Goal: Ask a question: Seek information or help from site administrators or community

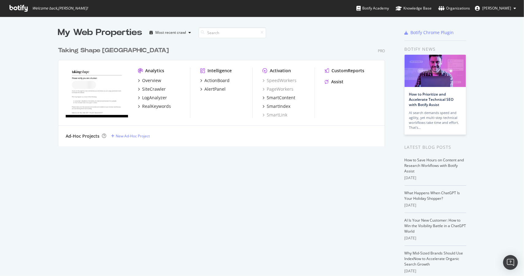
scroll to position [270, 514]
click at [336, 83] on div "Assist" at bounding box center [337, 82] width 12 height 6
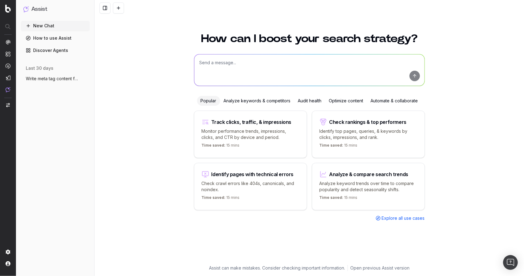
click at [339, 85] on textarea at bounding box center [309, 69] width 230 height 31
click at [339, 85] on textarea "Give me monthly search volumes for these terms:" at bounding box center [309, 69] width 230 height 31
click at [235, 62] on textarea "Give me monthly search volumes for these terms:" at bounding box center [309, 69] width 230 height 31
type textarea "Give me monthly AU and [GEOGRAPHIC_DATA] search volumes for these terms:"
click at [265, 70] on textarea "Give me monthly AU and [GEOGRAPHIC_DATA] search volumes for these terms:" at bounding box center [309, 69] width 230 height 31
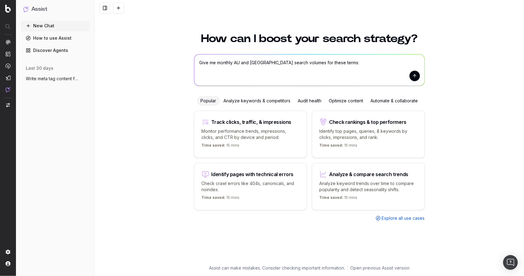
click at [338, 65] on textarea "Give me monthly AU and [GEOGRAPHIC_DATA] search volumes for these terms:" at bounding box center [309, 69] width 230 height 31
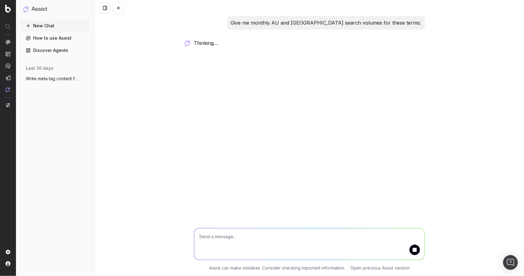
paste textarea "Income Growth, unemployment is likely to stay low, but won't be at 2022 levels …"
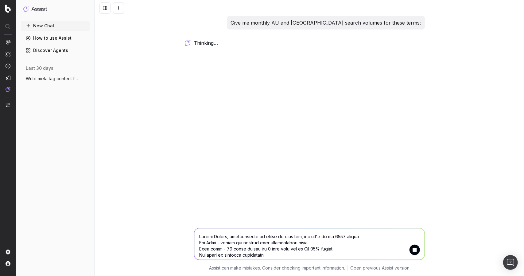
scroll to position [419, 0]
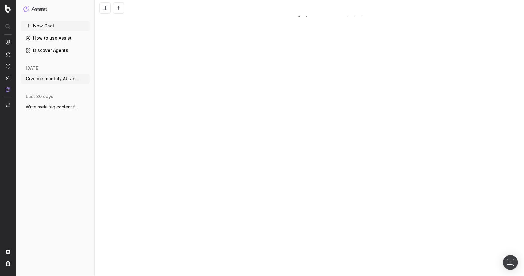
type textarea "Income Growth, unemployment is likely to stay low, but won't be at 2022 levels …"
click at [50, 25] on button "New Chat" at bounding box center [55, 26] width 69 height 10
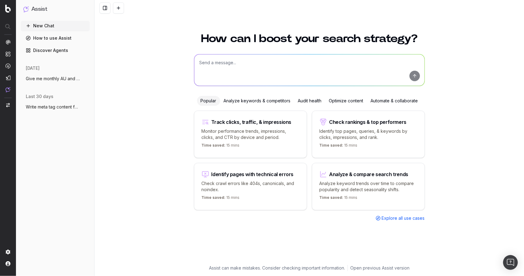
click at [224, 65] on textarea at bounding box center [309, 69] width 230 height 31
paste textarea "Income Growth, unemployment is likely to stay low, but won't be at 2022 levels …"
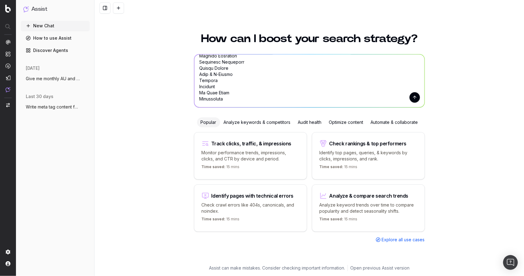
scroll to position [418, 0]
click at [214, 92] on textarea at bounding box center [309, 80] width 230 height 53
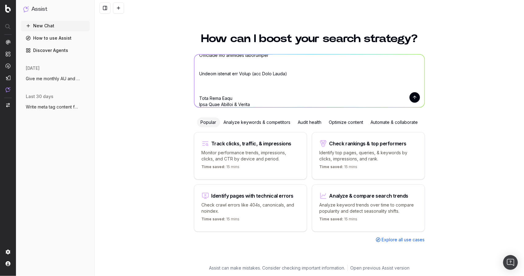
scroll to position [57, 0]
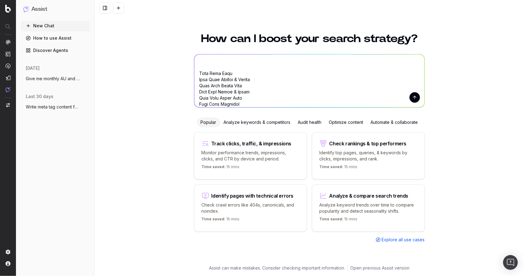
drag, startPoint x: 196, startPoint y: 68, endPoint x: 204, endPoint y: 69, distance: 7.9
click at [204, 69] on textarea at bounding box center [309, 80] width 230 height 53
click at [232, 56] on textarea at bounding box center [309, 80] width 230 height 53
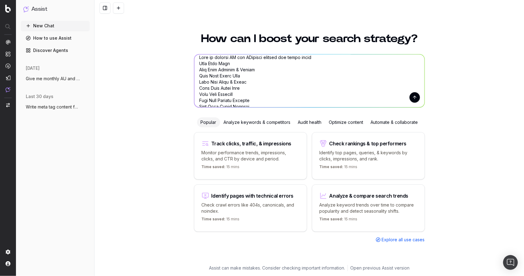
type textarea "Give me monthly AU and [GEOGRAPHIC_DATA] search volumes for these terms Plus Si…"
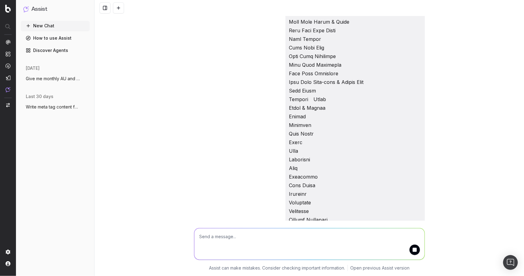
scroll to position [386, 0]
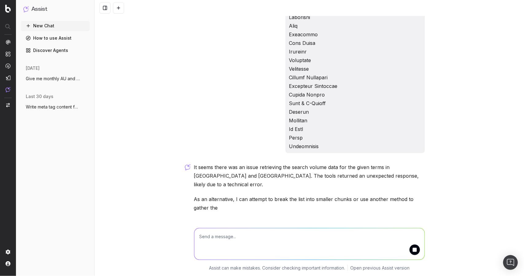
scroll to position [456, 0]
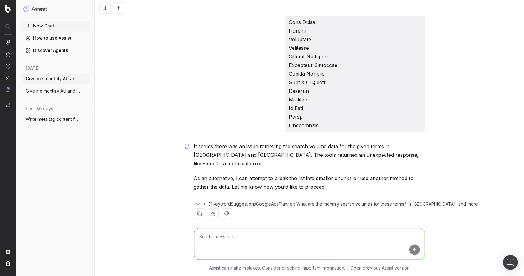
click at [210, 235] on textarea at bounding box center [309, 243] width 230 height 31
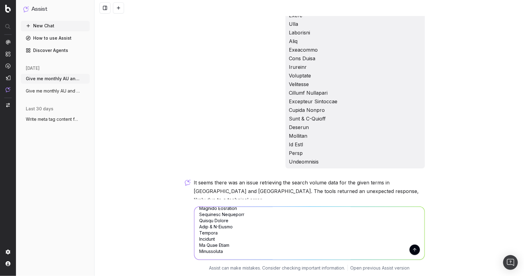
scroll to position [418, 0]
click at [218, 246] on textarea at bounding box center [309, 233] width 230 height 53
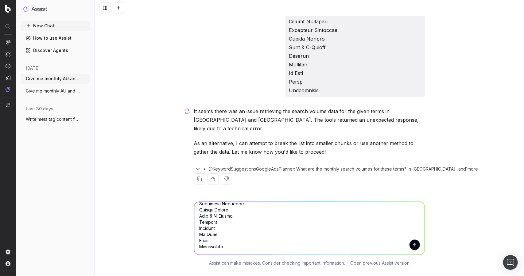
scroll to position [492, 0]
type textarea "What are the monthly search volumes for these terms in [GEOGRAPHIC_DATA]: Incom…"
click at [416, 239] on button "submit" at bounding box center [414, 244] width 10 height 10
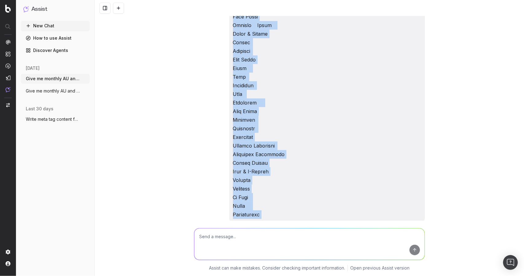
scroll to position [1212, 0]
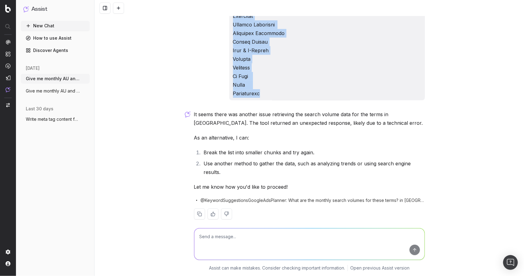
drag, startPoint x: 236, startPoint y: 118, endPoint x: 293, endPoint y: 82, distance: 66.7
copy div "What are the monthly search volumes for these terms in [GEOGRAPHIC_DATA]: Incom…"
click at [59, 27] on button "New Chat" at bounding box center [55, 26] width 69 height 10
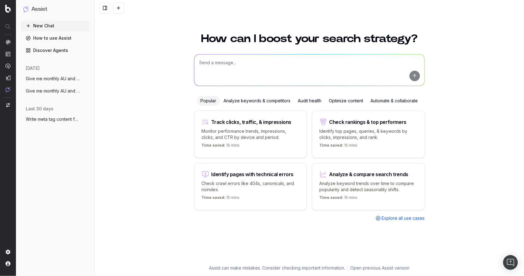
click at [244, 101] on div "Analyze keywords & competitors" at bounding box center [257, 101] width 74 height 10
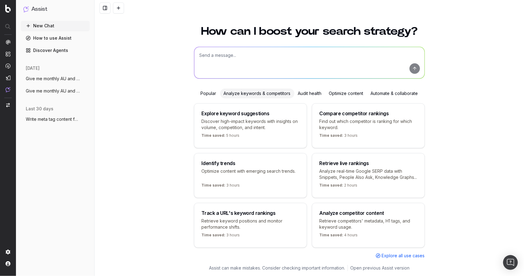
scroll to position [20, 0]
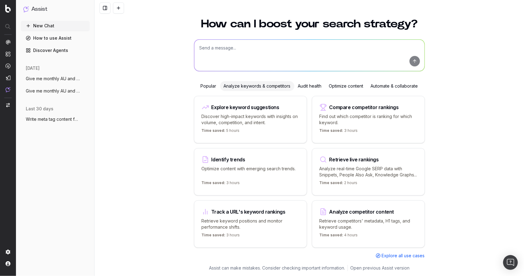
click at [220, 48] on textarea at bounding box center [309, 55] width 230 height 31
paste textarea "What are the monthly search volumes for these terms in [GEOGRAPHIC_DATA]: Incom…"
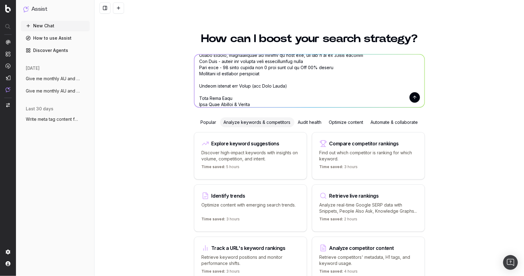
scroll to position [0, 0]
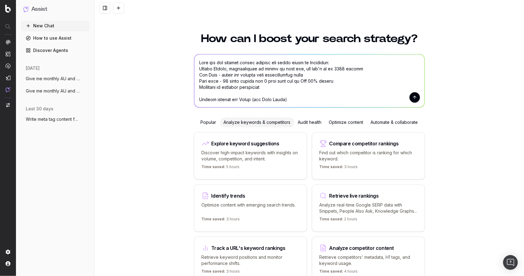
drag, startPoint x: 284, startPoint y: 85, endPoint x: 132, endPoint y: 72, distance: 152.5
click at [132, 72] on div "How can I boost your search strategy? Popular Analyze keywords & competitors Au…" at bounding box center [309, 164] width 429 height 276
drag, startPoint x: 194, startPoint y: 68, endPoint x: 281, endPoint y: 97, distance: 90.9
click at [281, 97] on textarea at bounding box center [309, 80] width 230 height 53
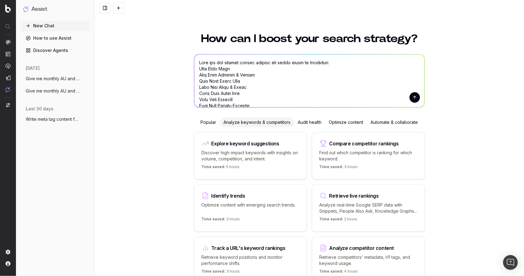
type textarea "What are the monthly search volumes for these terms in [GEOGRAPHIC_DATA]: Plus …"
click at [414, 97] on button "submit" at bounding box center [414, 97] width 10 height 10
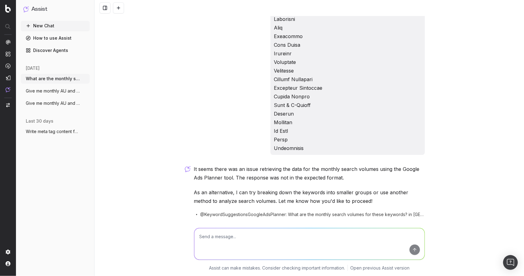
scroll to position [456, 0]
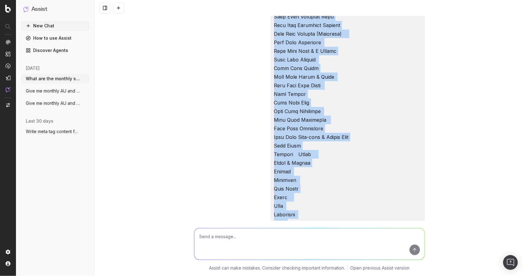
scroll to position [0, 0]
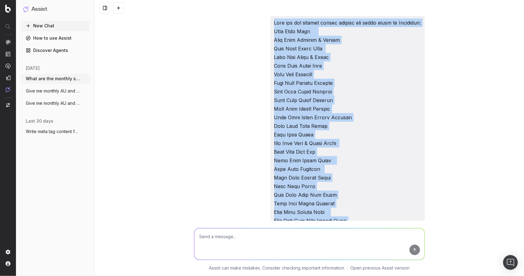
drag, startPoint x: 301, startPoint y: 125, endPoint x: 196, endPoint y: -37, distance: 193.1
click at [196, 0] on html "Assist New Chat How to use Assist Discover Agents [DATE] What are the monthly s…" at bounding box center [262, 138] width 524 height 276
copy p "What are the monthly search volumes for these terms in [GEOGRAPHIC_DATA]: Plus …"
click at [53, 24] on button "New Chat" at bounding box center [55, 26] width 69 height 10
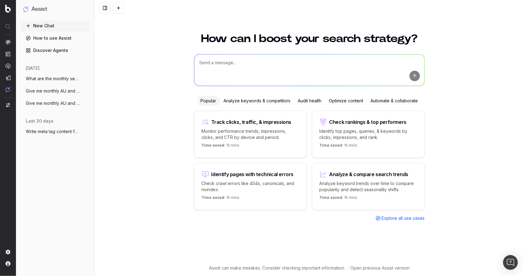
click at [239, 62] on textarea at bounding box center [309, 69] width 230 height 31
paste textarea "What are the monthly search volumes for these terms in [GEOGRAPHIC_DATA]: Plus …"
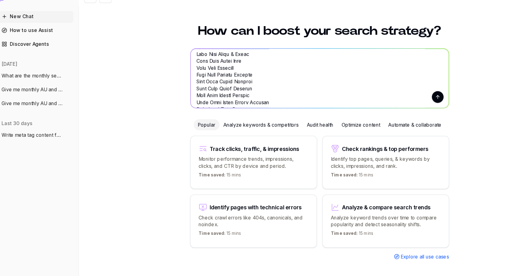
scroll to position [30, 0]
drag, startPoint x: 225, startPoint y: 106, endPoint x: 71, endPoint y: 91, distance: 155.1
click at [71, 91] on div "Assist New Chat How to use Assist Discover Agents [DATE] What are the monthly s…" at bounding box center [262, 138] width 524 height 276
type textarea "What are the monthly search volumes for these terms in [GEOGRAPHIC_DATA]: Plus …"
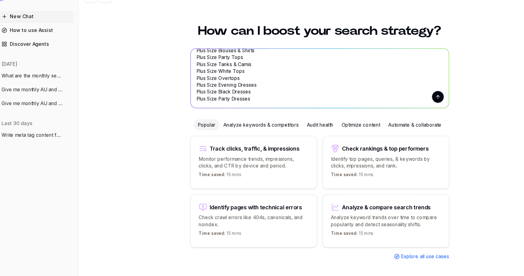
click at [412, 101] on button "submit" at bounding box center [414, 97] width 10 height 10
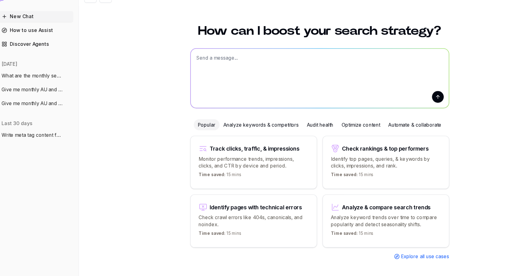
scroll to position [0, 0]
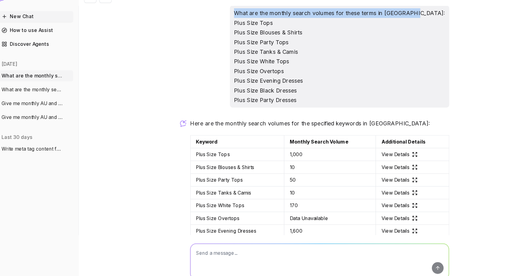
drag, startPoint x: 422, startPoint y: 23, endPoint x: 257, endPoint y: 18, distance: 165.2
click at [257, 18] on div "What are the monthly search volumes for these terms in [GEOGRAPHIC_DATA]: Plus …" at bounding box center [310, 157] width 236 height 282
copy p "What are the monthly search volumes for these terms in [GEOGRAPHIC_DATA]:"
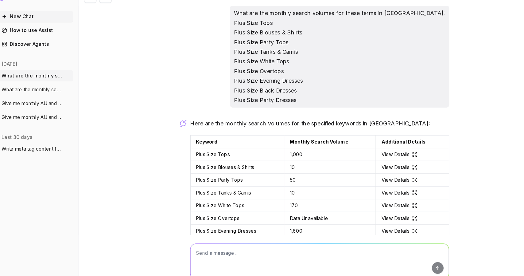
click at [203, 240] on textarea at bounding box center [309, 243] width 230 height 31
paste textarea "What are the monthly search volumes for these terms in [GEOGRAPHIC_DATA]: Plus …"
type textarea "What are the monthly search volumes for these terms in [GEOGRAPHIC_DATA]: Plus …"
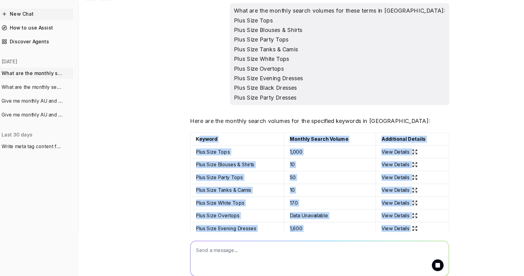
drag, startPoint x: 200, startPoint y: 135, endPoint x: 400, endPoint y: 219, distance: 216.8
click at [400, 219] on table "Keyword Monthly Search Volume Additional Details Plus Size Tops 1,000 View Deta…" at bounding box center [309, 188] width 231 height 114
click at [416, 135] on button at bounding box center [418, 137] width 11 height 11
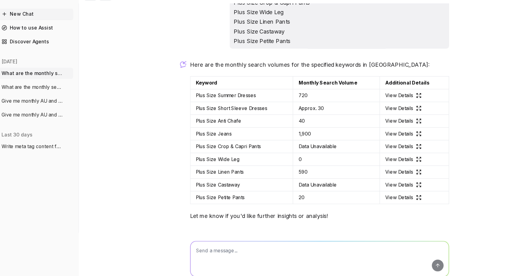
scroll to position [333, 0]
click at [414, 86] on button at bounding box center [418, 86] width 11 height 11
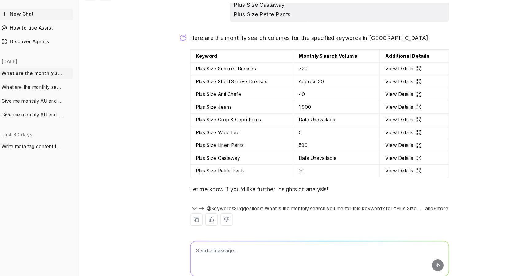
scroll to position [357, 0]
click at [417, 63] on button at bounding box center [418, 62] width 11 height 11
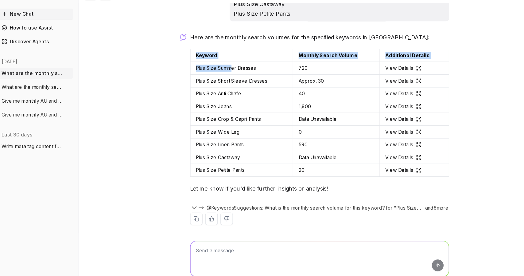
drag, startPoint x: 232, startPoint y: 50, endPoint x: 228, endPoint y: 76, distance: 26.3
click at [228, 76] on div "Here are the monthly search volumes for the specified keywords in [GEOGRAPHIC_D…" at bounding box center [309, 132] width 231 height 181
click at [398, 163] on icon at bounding box center [398, 163] width 1 height 1
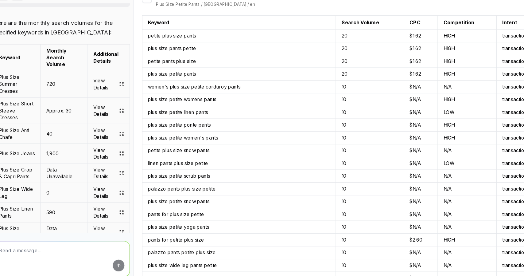
scroll to position [482, 0]
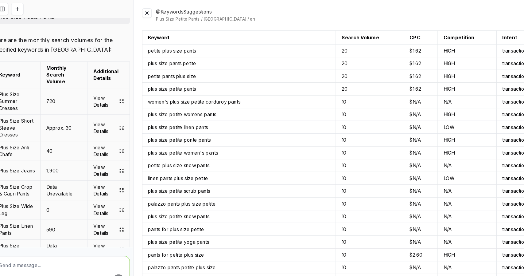
click at [153, 13] on button at bounding box center [155, 11] width 9 height 9
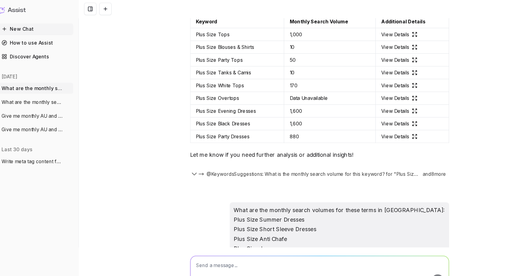
scroll to position [117, 0]
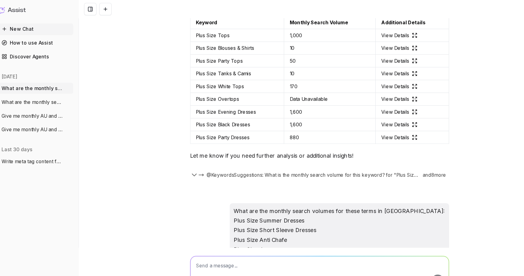
click at [241, 232] on textarea at bounding box center [309, 243] width 230 height 31
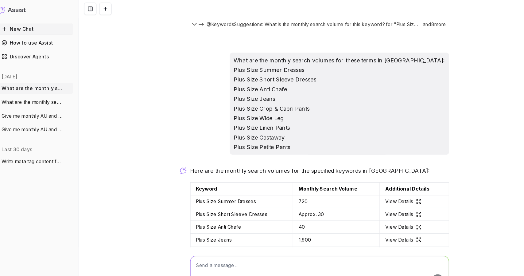
scroll to position [357, 0]
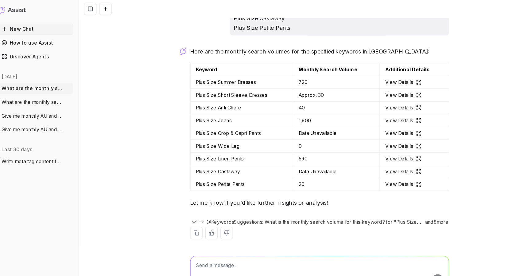
paste textarea "What are the monthly search volumes for these terms in [GEOGRAPHIC_DATA]: Plus …"
type textarea "What are the monthly search volumes for these terms in [GEOGRAPHIC_DATA]: Plus …"
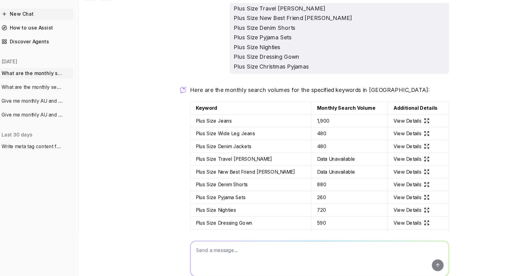
scroll to position [658, 0]
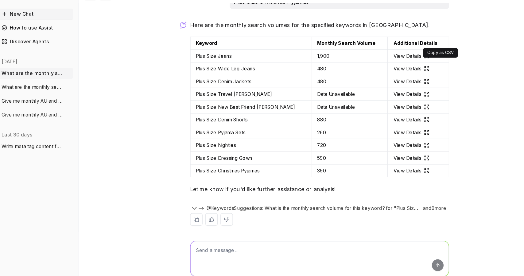
click at [416, 50] on button at bounding box center [418, 51] width 11 height 11
click at [258, 245] on textarea at bounding box center [309, 243] width 230 height 31
paste textarea "What are the monthly search volumes for these terms in [GEOGRAPHIC_DATA]: Plus …"
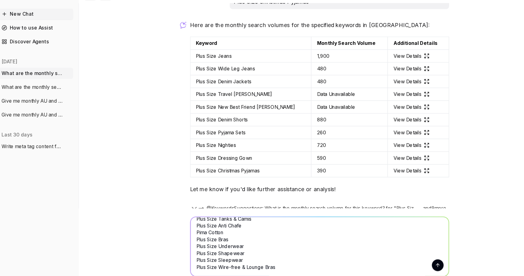
scroll to position [699, 0]
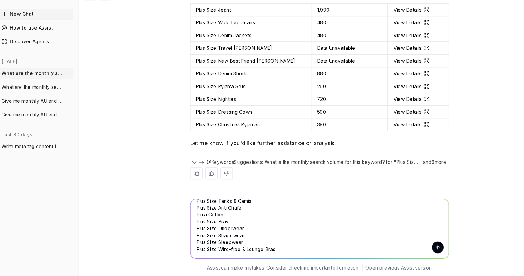
type textarea "What are the monthly search volumes for these terms in [GEOGRAPHIC_DATA]: Plus …"
click at [413, 231] on button "submit" at bounding box center [414, 233] width 10 height 10
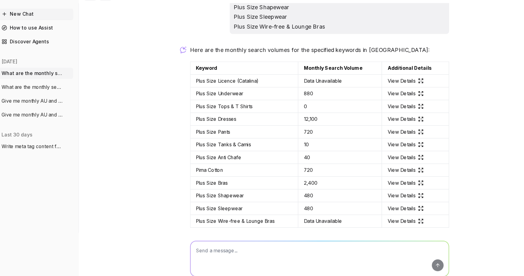
scroll to position [961, 0]
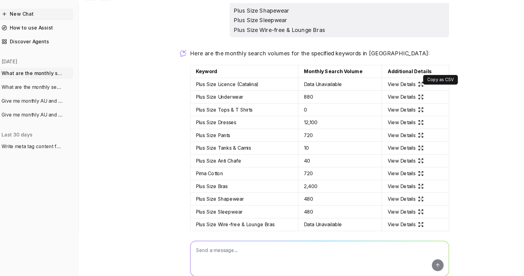
click at [417, 72] on button at bounding box center [418, 77] width 11 height 11
click at [215, 236] on textarea at bounding box center [309, 243] width 230 height 31
paste textarea "What are the monthly search volumes for these terms in [GEOGRAPHIC_DATA]: Anti …"
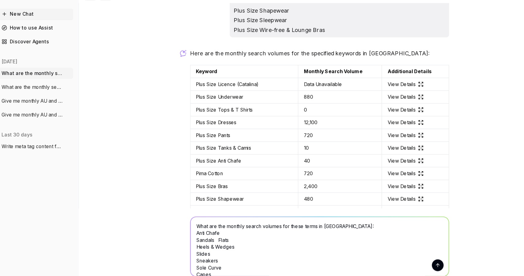
scroll to position [50, 0]
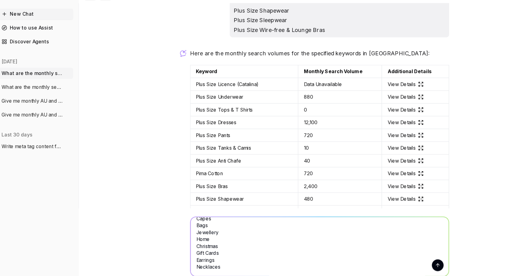
type textarea "What are the monthly search volumes for these terms in [GEOGRAPHIC_DATA]: Anti …"
click at [413, 248] on button "submit" at bounding box center [414, 249] width 10 height 10
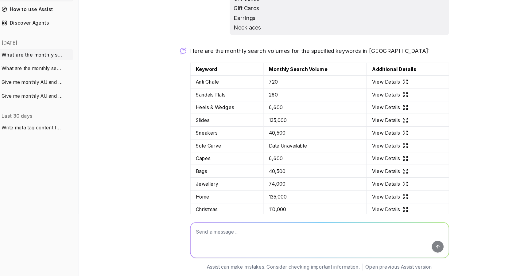
scroll to position [1278, 0]
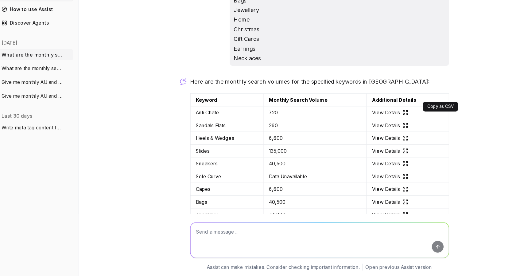
click at [419, 113] on button at bounding box center [418, 118] width 11 height 11
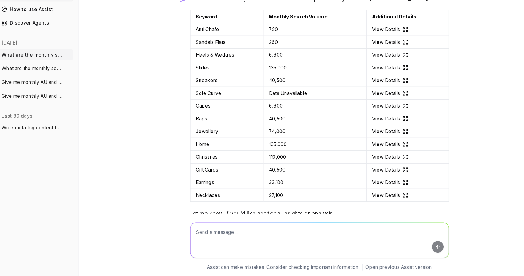
scroll to position [1387, 0]
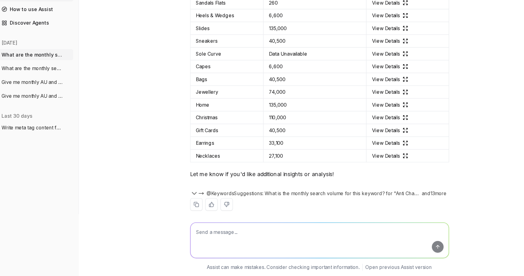
click at [203, 238] on textarea at bounding box center [309, 243] width 230 height 31
paste textarea "What are the monthly search volumes for these terms in [GEOGRAPHIC_DATA]: Brace…"
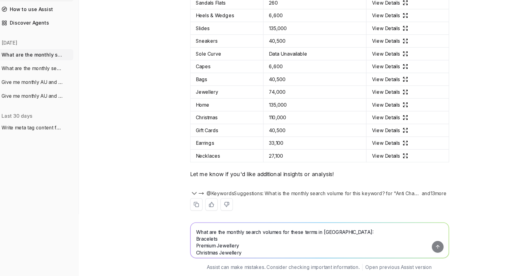
scroll to position [14, 0]
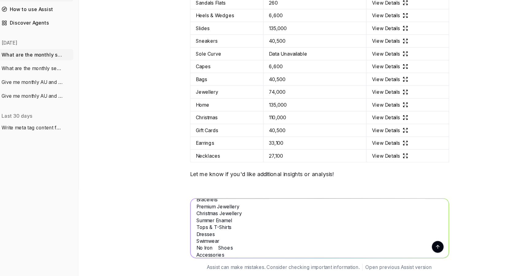
type textarea "What are the monthly search volumes for these terms in [GEOGRAPHIC_DATA]: Brace…"
click at [409, 248] on button "submit" at bounding box center [414, 249] width 10 height 10
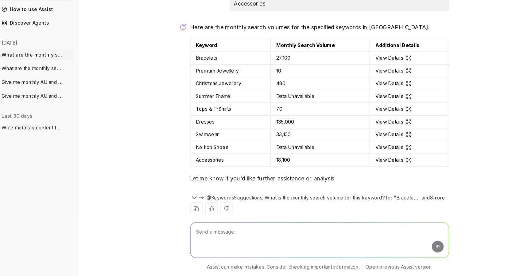
scroll to position [1669, 0]
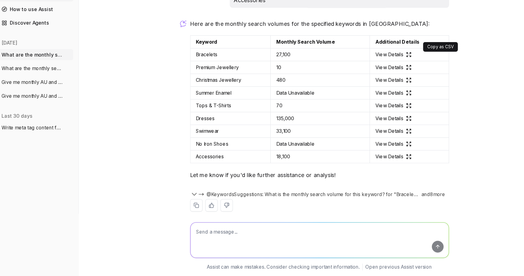
click at [417, 62] on button at bounding box center [418, 67] width 11 height 11
click at [276, 244] on textarea at bounding box center [309, 243] width 230 height 31
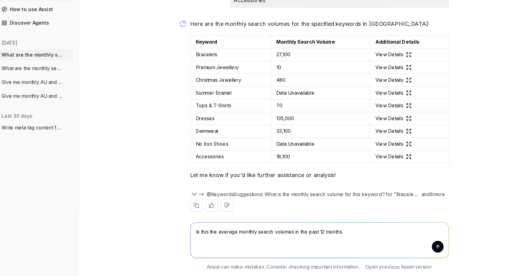
type textarea "Is this the average monthly search volumes in the past 12 months?"
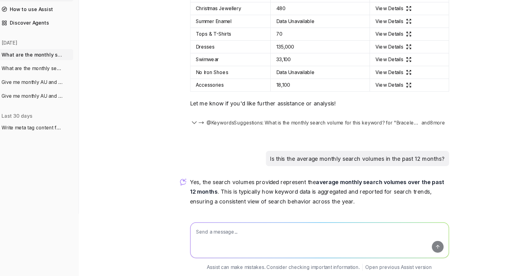
scroll to position [1768, 0]
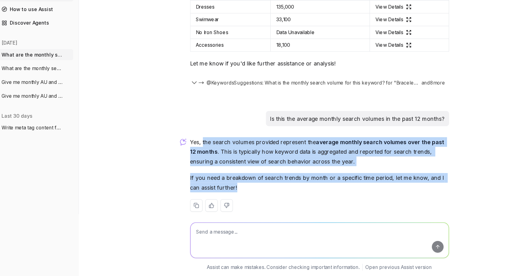
drag, startPoint x: 202, startPoint y: 147, endPoint x: 246, endPoint y: 188, distance: 59.5
click at [246, 188] on div "Yes, the search volumes provided represent the average monthly search volumes o…" at bounding box center [309, 190] width 231 height 76
copy div "the search volumes provided represent the average monthly search volumes over t…"
